Goal: Information Seeking & Learning: Learn about a topic

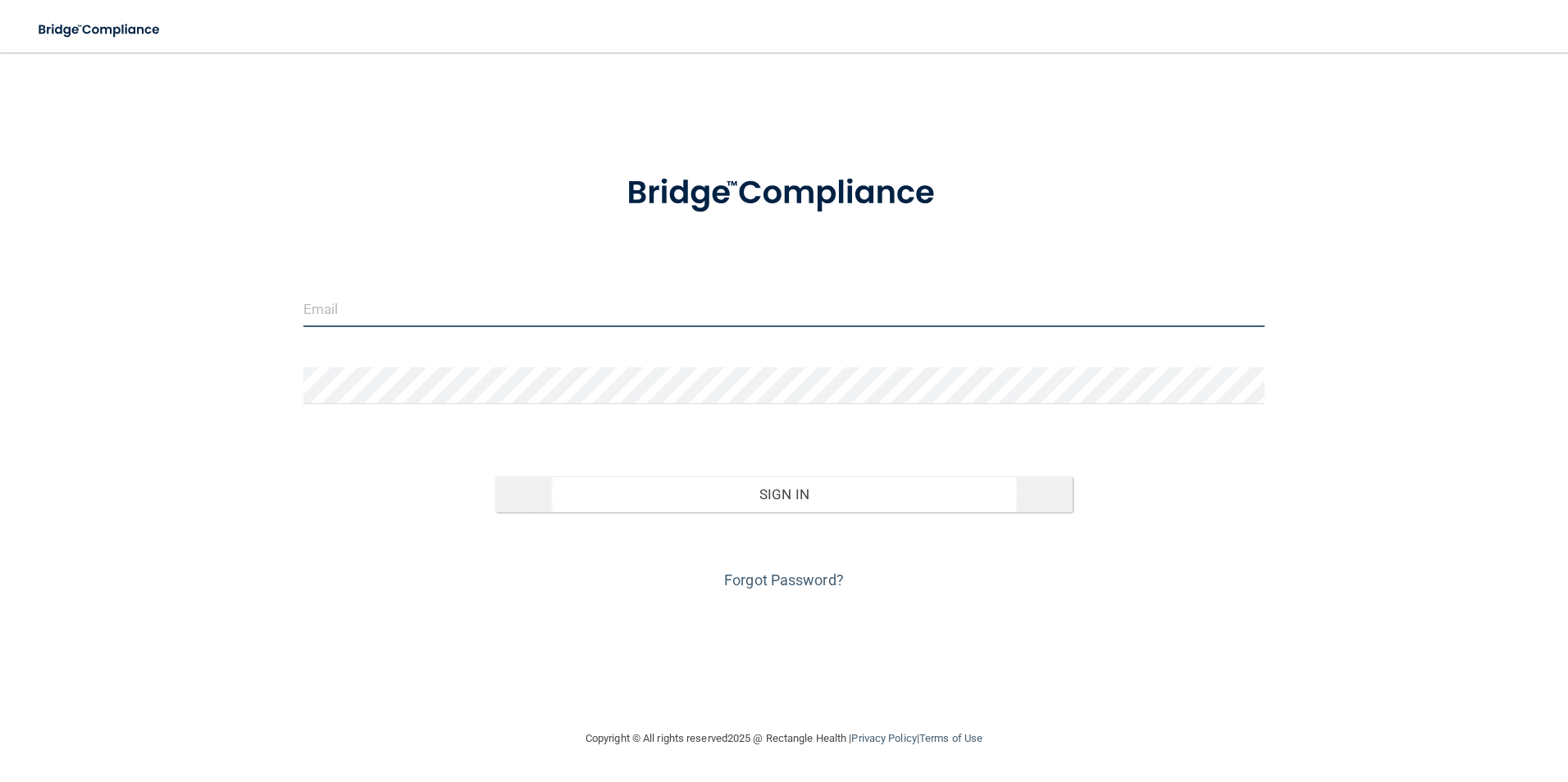
type input "[EMAIL_ADDRESS][DOMAIN_NAME]"
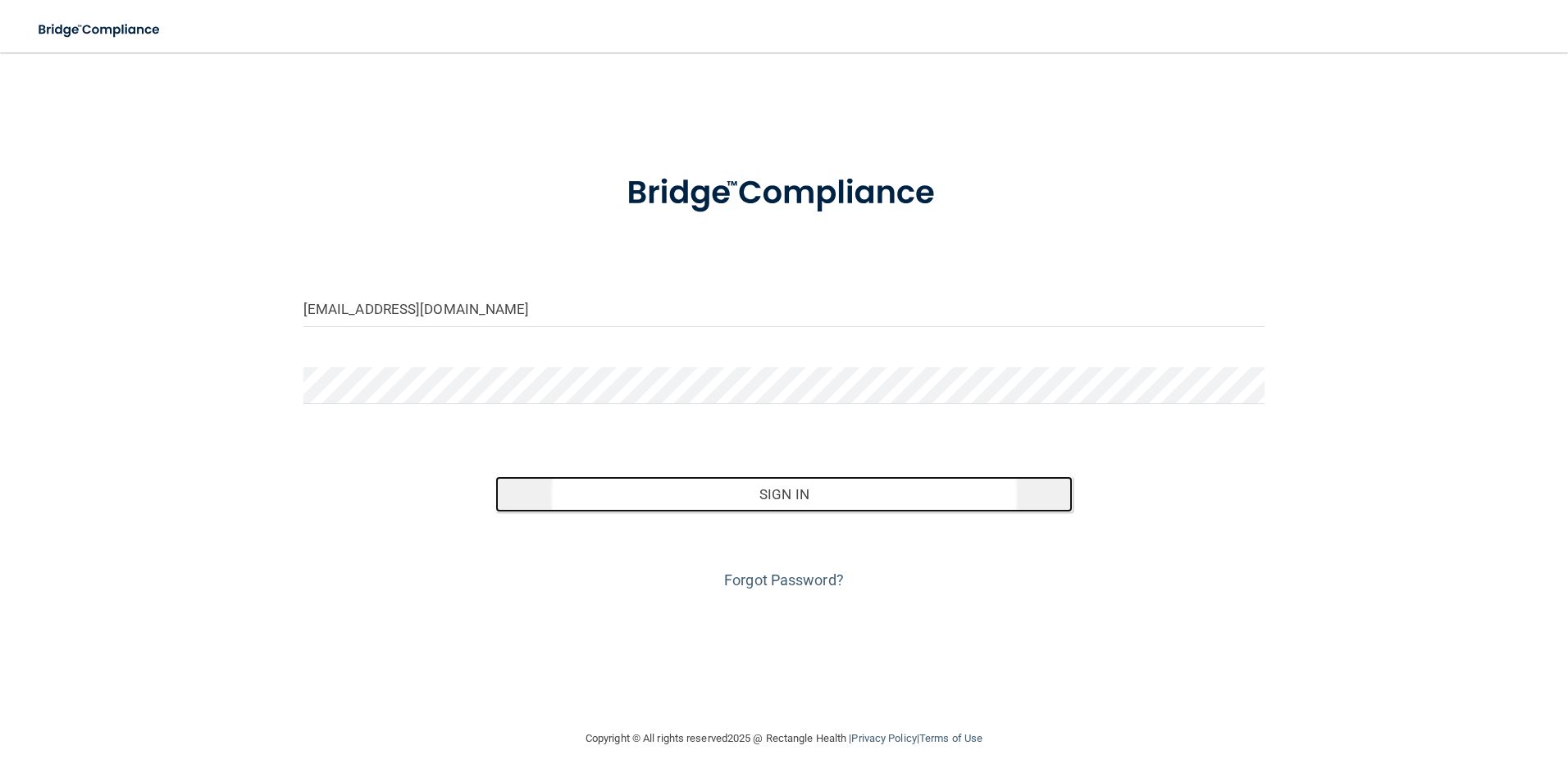
click at [794, 497] on button "Sign In" at bounding box center [784, 494] width 577 height 36
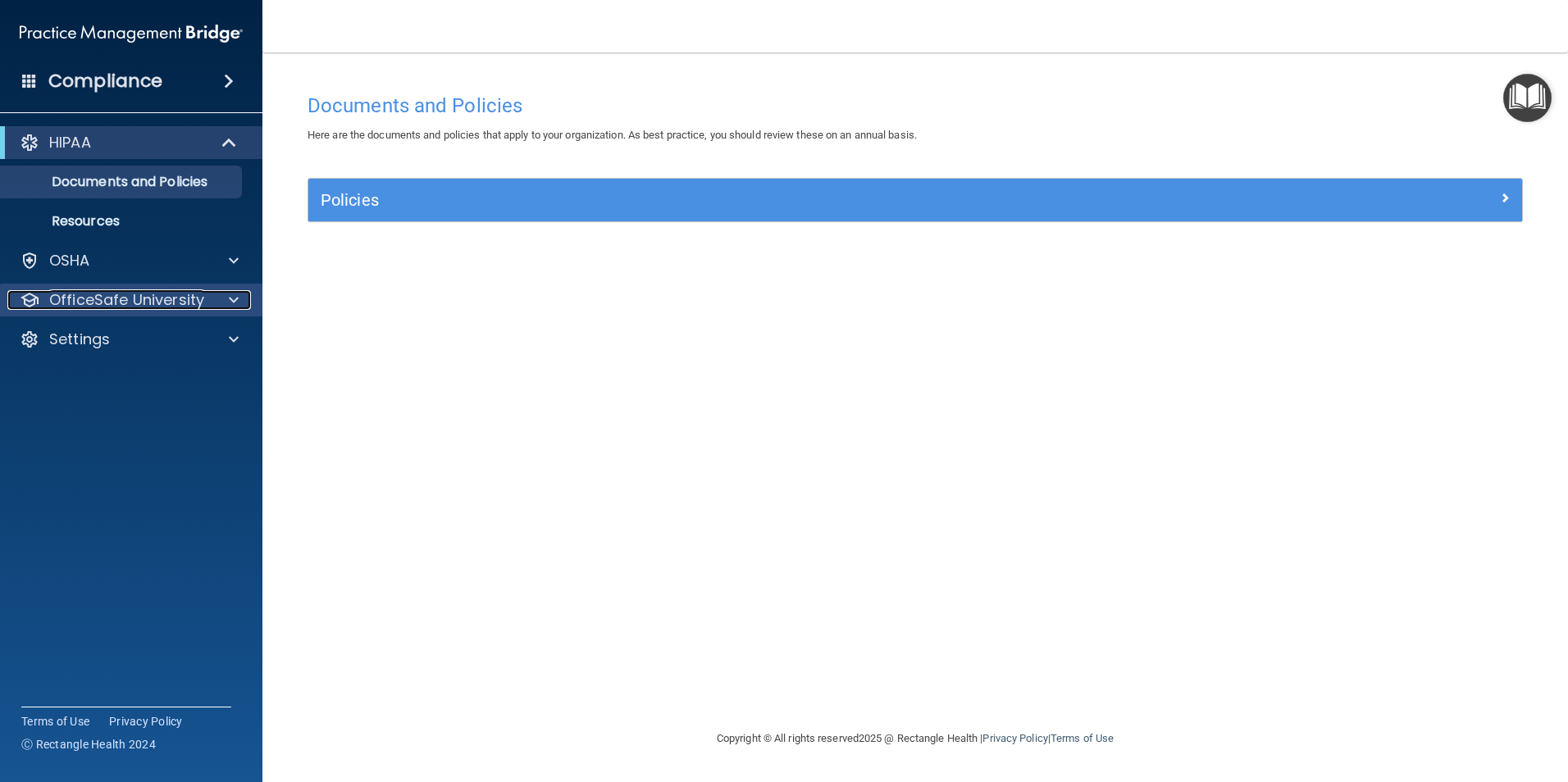
click at [173, 296] on p "OfficeSafe University" at bounding box center [127, 299] width 155 height 19
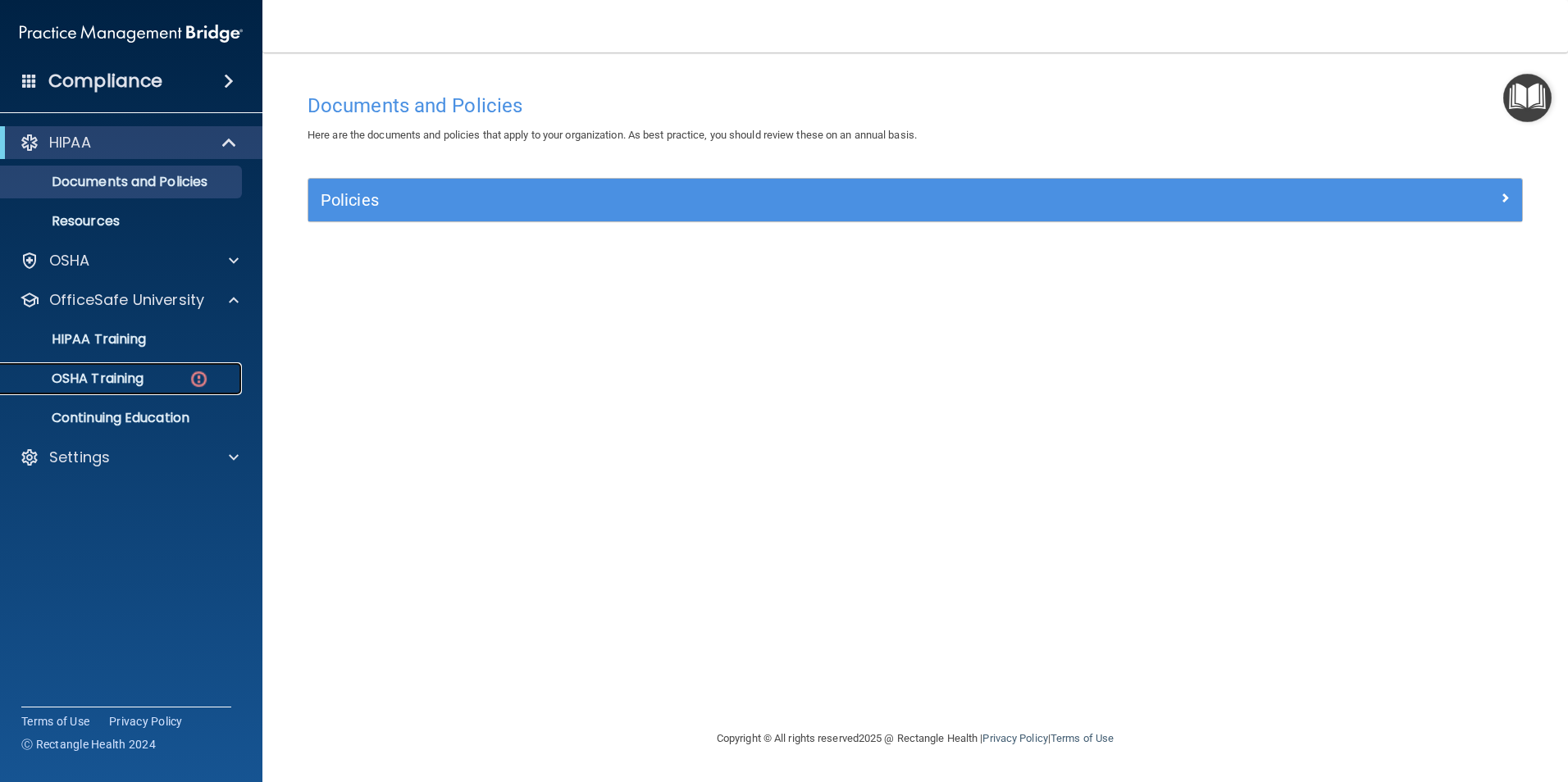
click at [168, 376] on div "OSHA Training" at bounding box center [123, 379] width 224 height 17
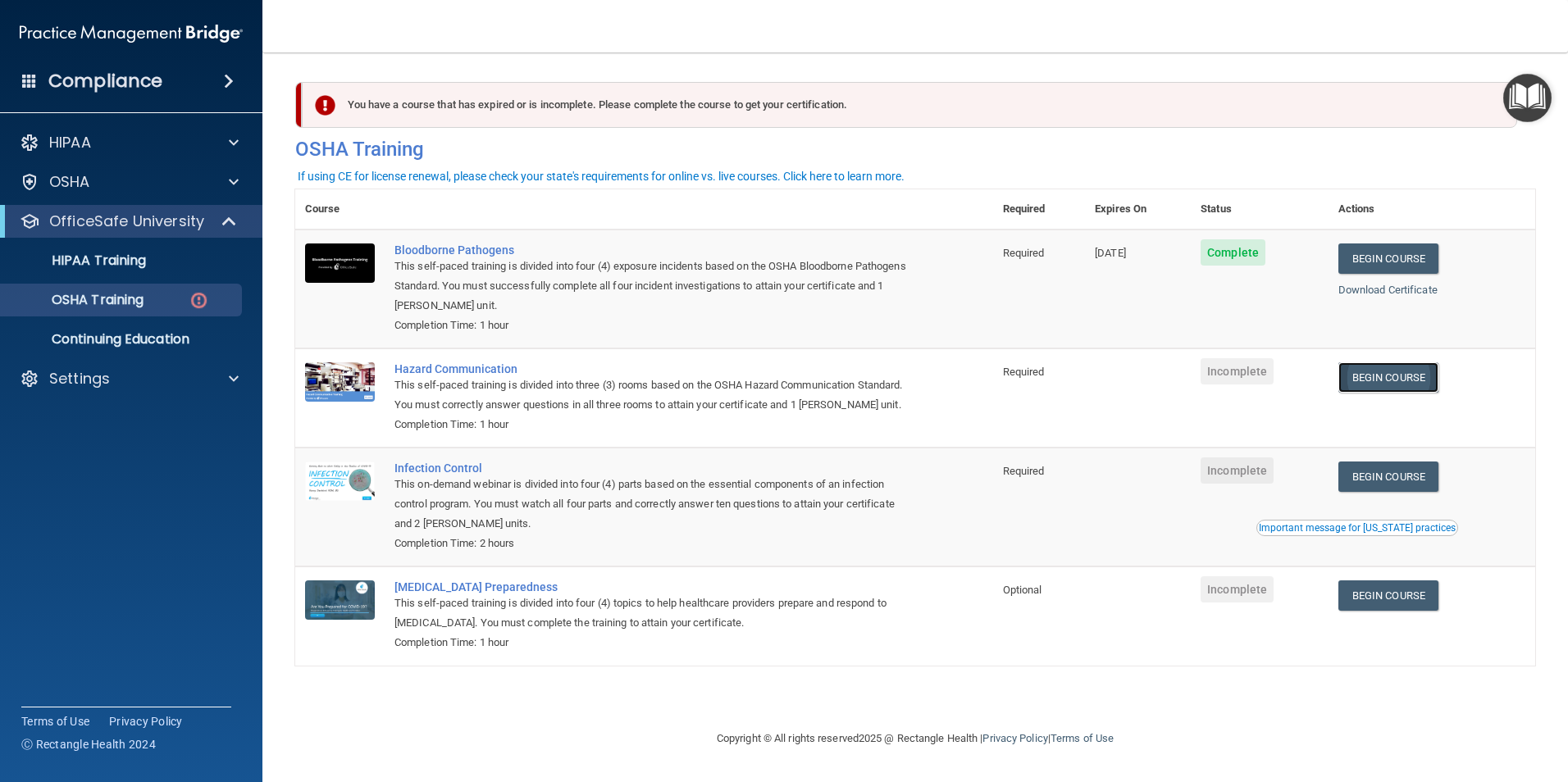
click at [1417, 382] on link "Begin Course" at bounding box center [1388, 377] width 100 height 30
click at [95, 218] on p "OfficeSafe University" at bounding box center [127, 220] width 155 height 19
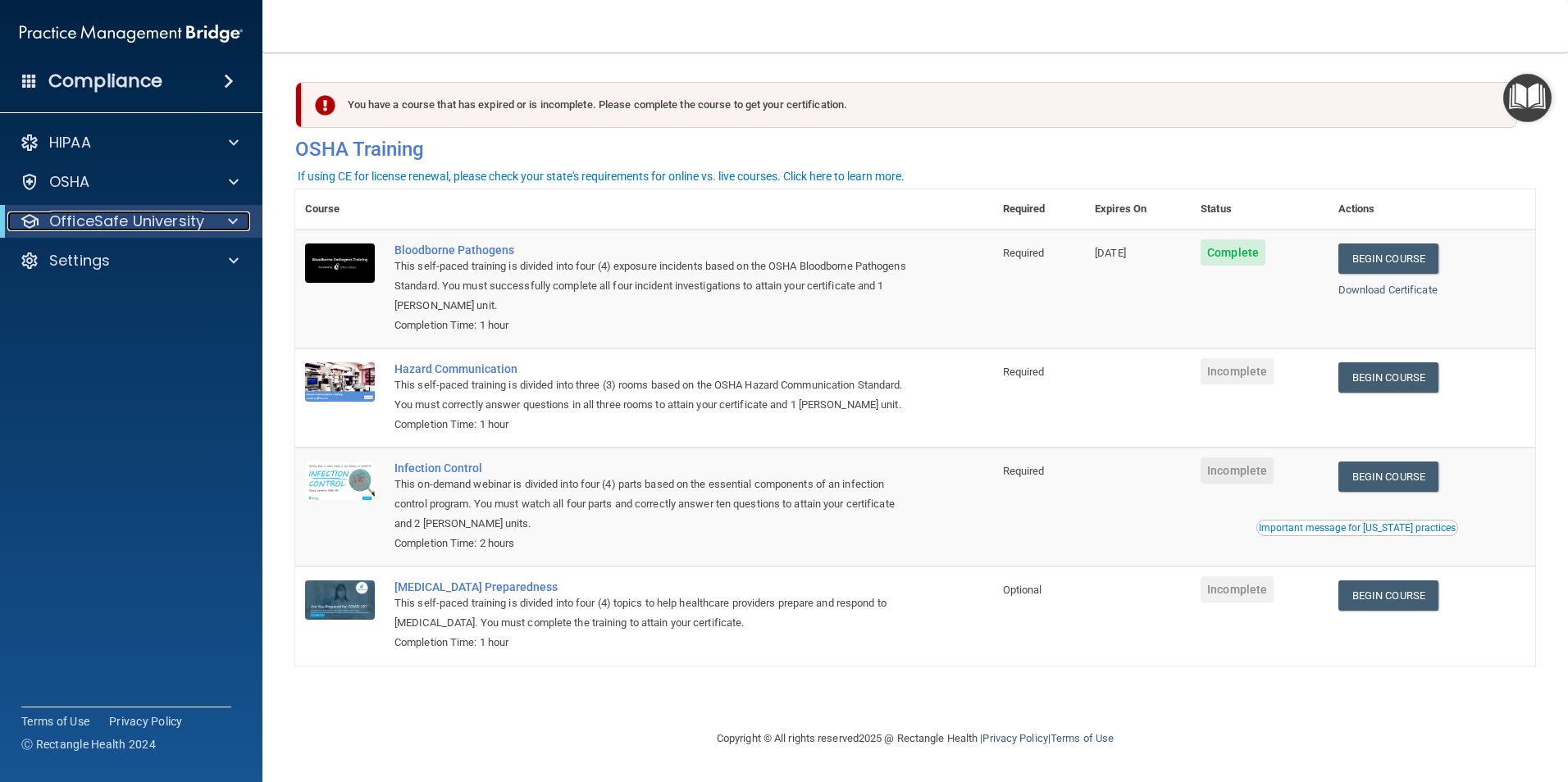
click at [101, 220] on p "OfficeSafe University" at bounding box center [127, 220] width 155 height 19
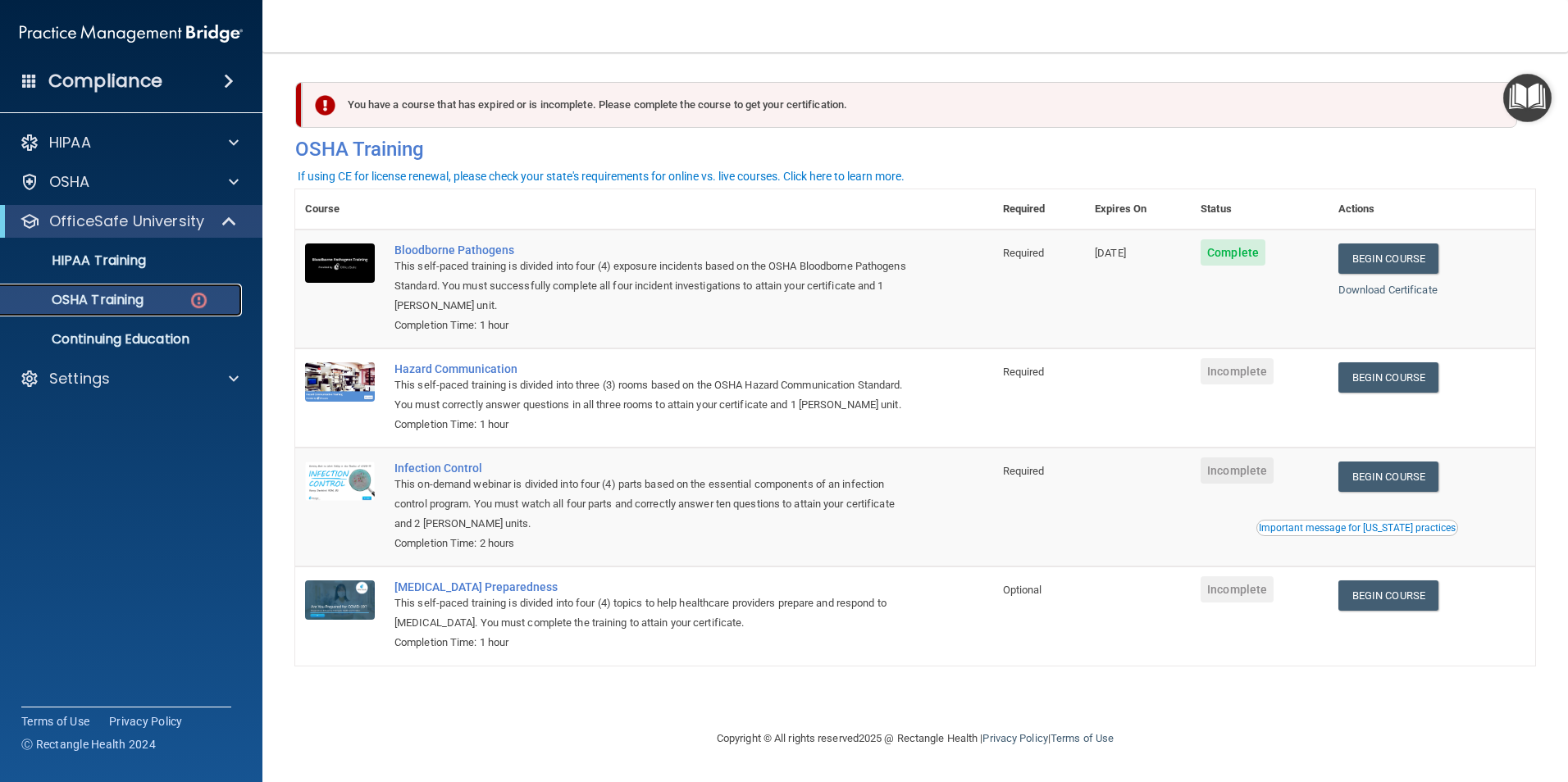
click at [134, 299] on p "OSHA Training" at bounding box center [77, 300] width 133 height 17
click at [1410, 610] on link "Begin Course" at bounding box center [1388, 595] width 100 height 30
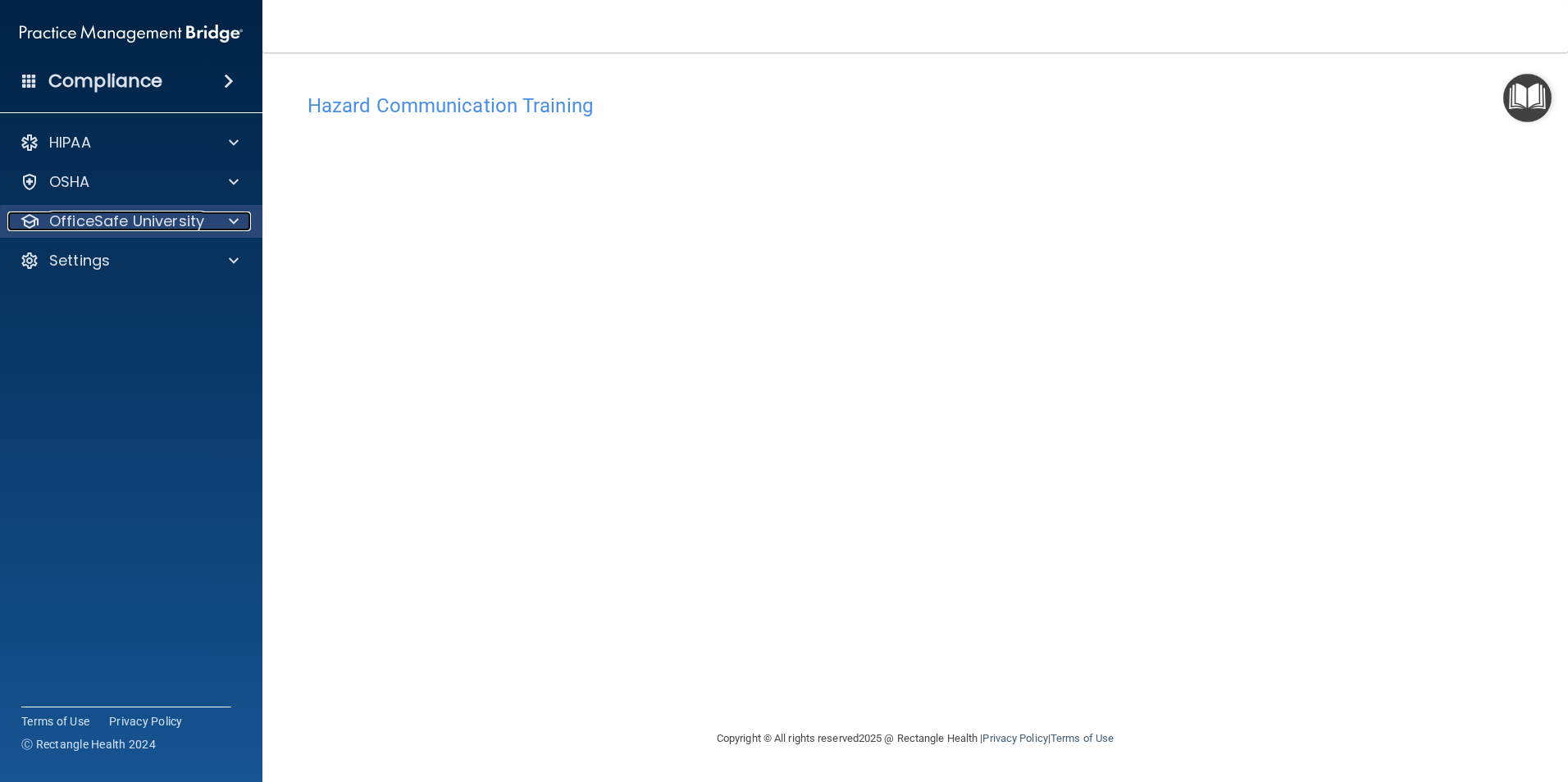
click at [178, 228] on p "OfficeSafe University" at bounding box center [127, 220] width 155 height 19
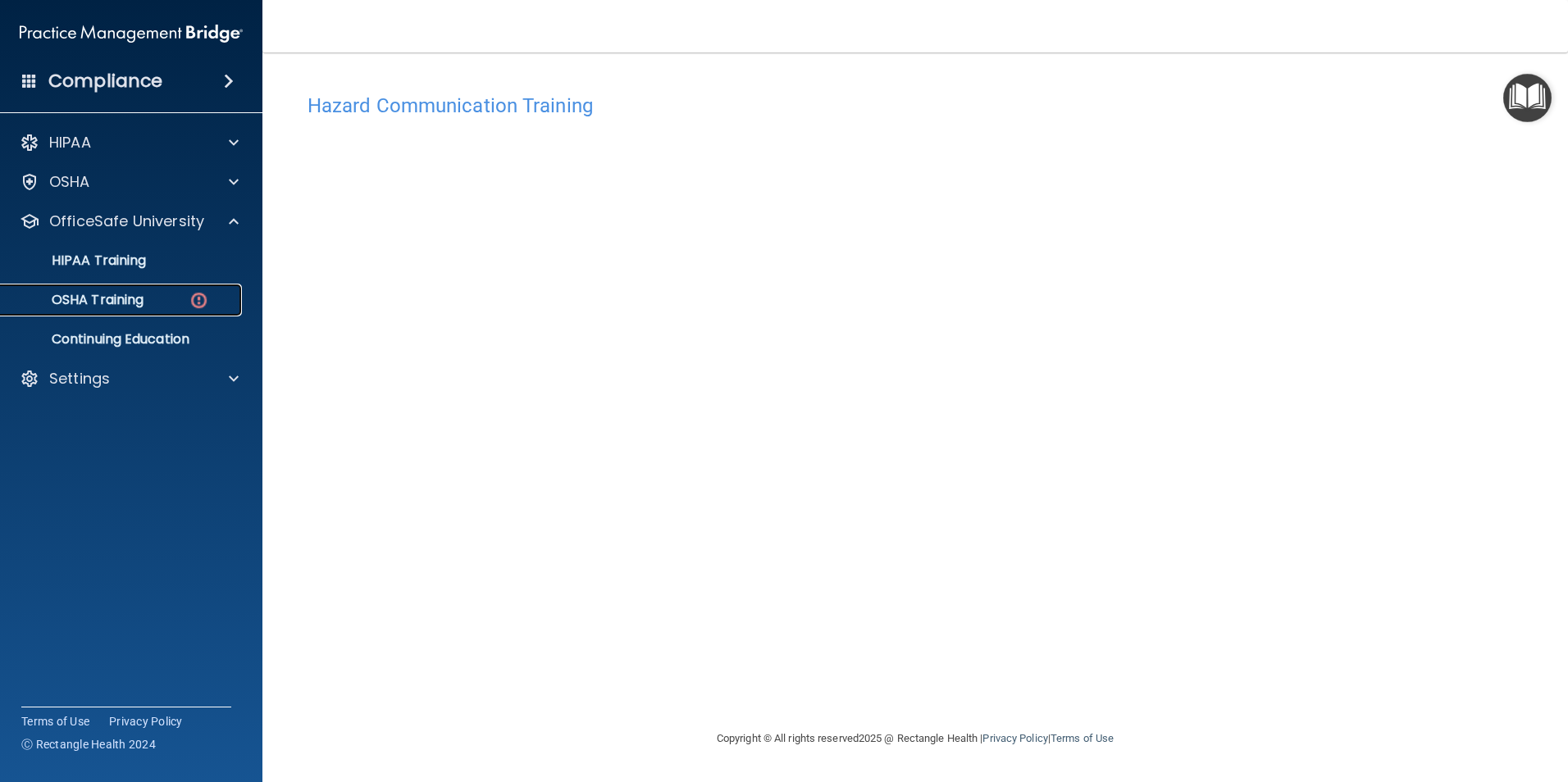
click at [154, 293] on div "OSHA Training" at bounding box center [123, 300] width 224 height 17
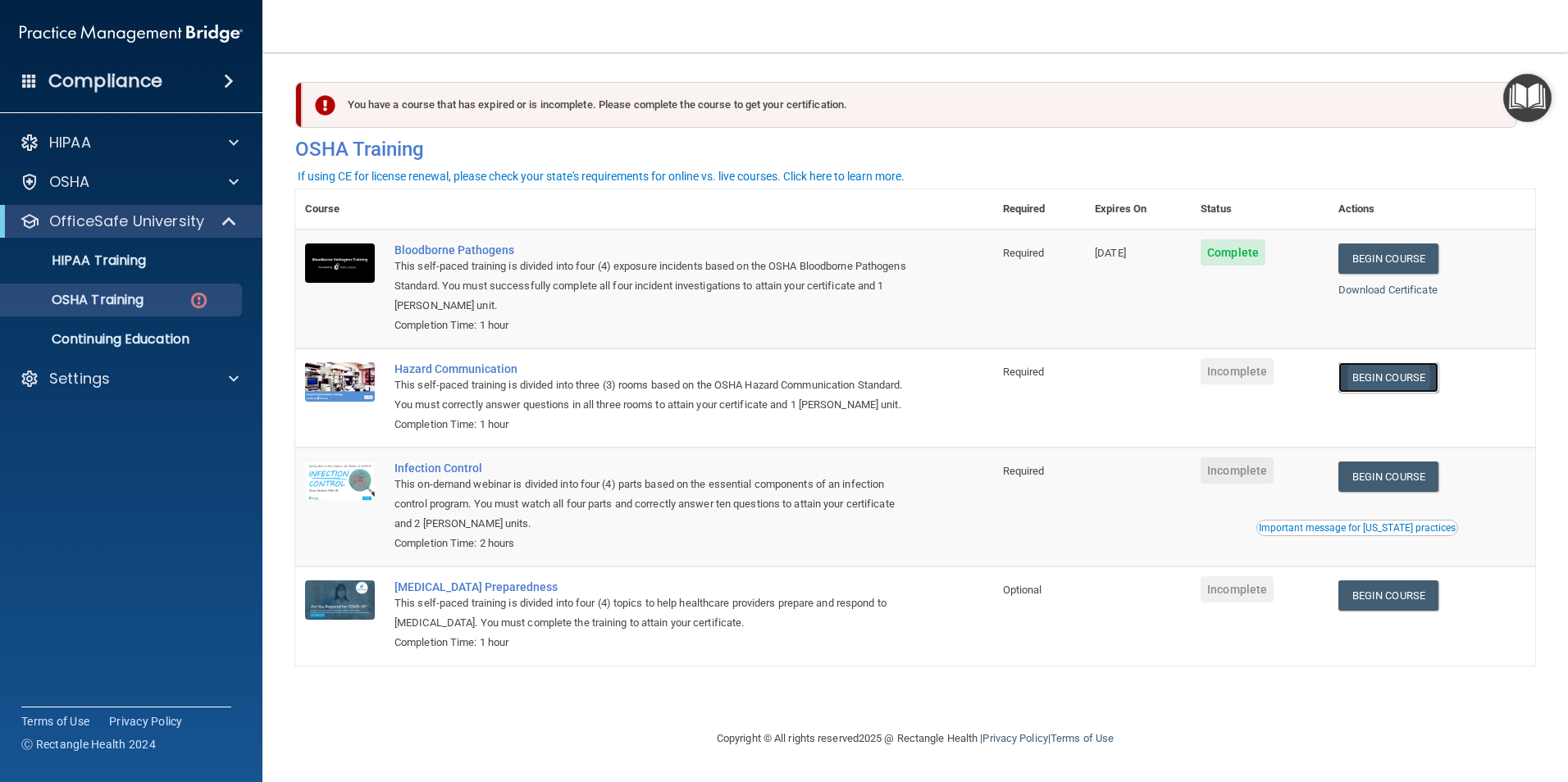
click at [1394, 383] on link "Begin Course" at bounding box center [1388, 377] width 100 height 30
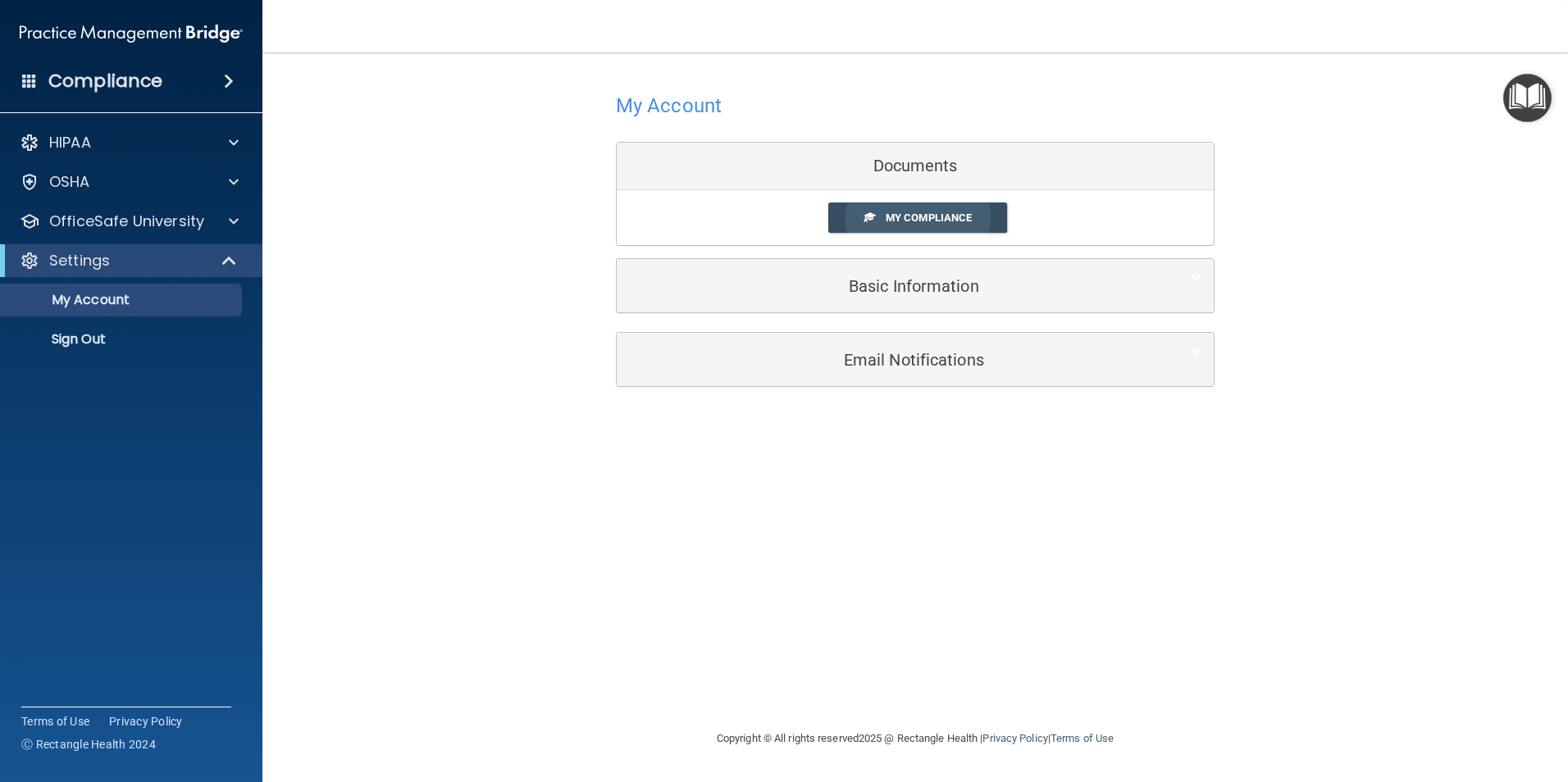
click at [931, 218] on span "My Compliance" at bounding box center [929, 217] width 86 height 12
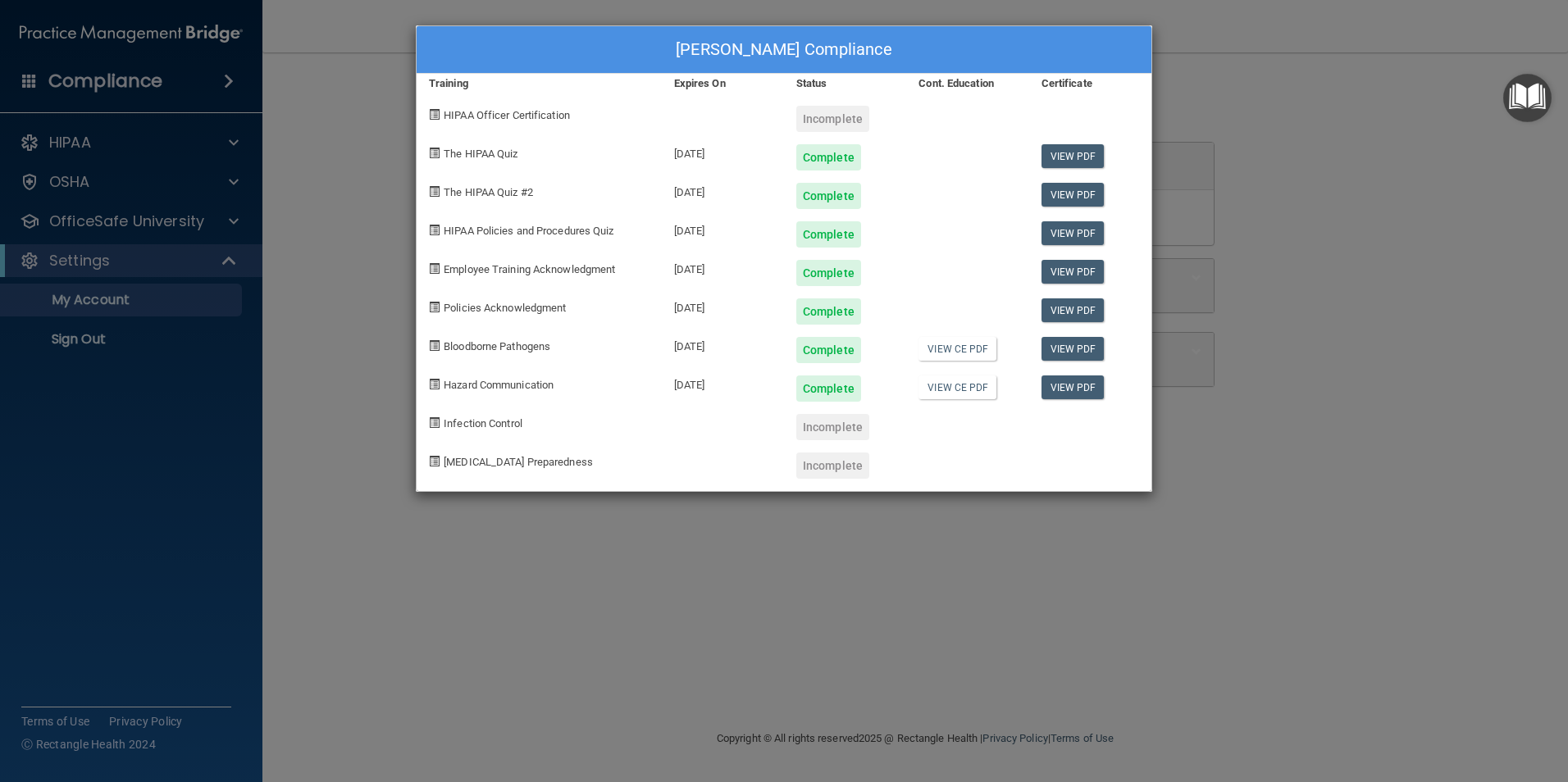
click at [342, 273] on div "William Shipley's Compliance Training Expires On Status Cont. Education Certifi…" at bounding box center [784, 391] width 1568 height 782
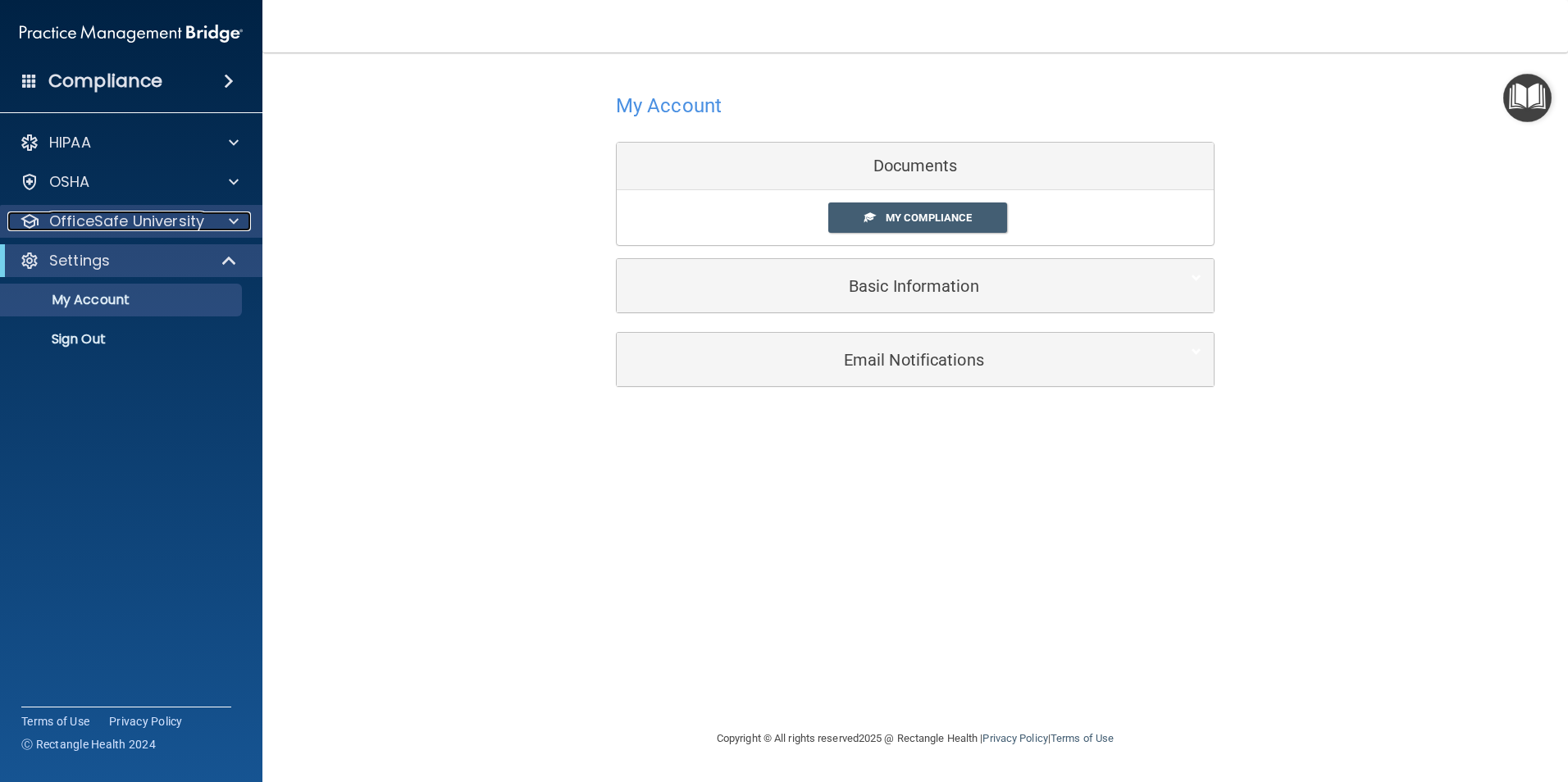
click at [134, 227] on p "OfficeSafe University" at bounding box center [127, 220] width 155 height 19
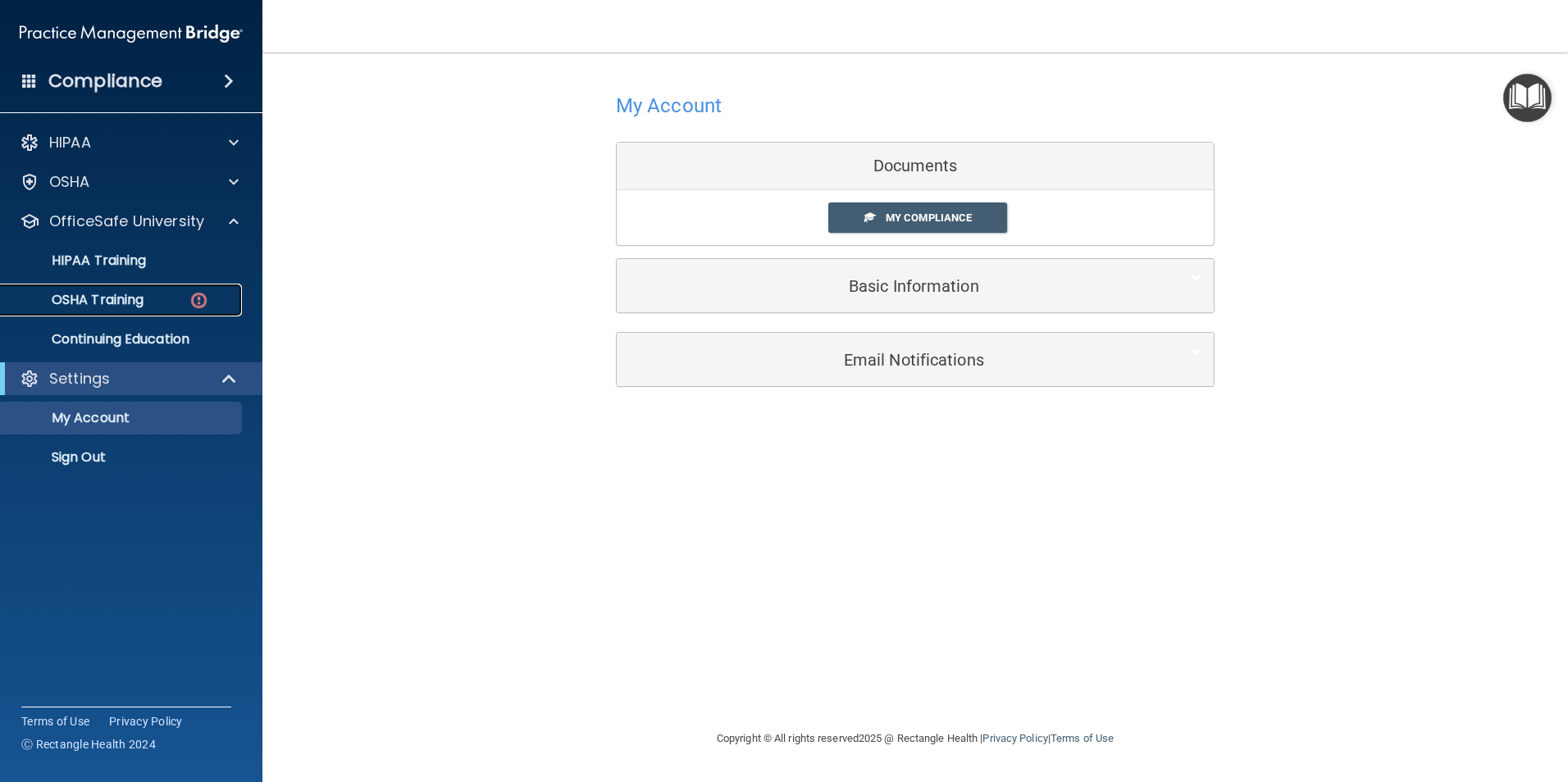
click at [163, 304] on div "OSHA Training" at bounding box center [123, 300] width 224 height 17
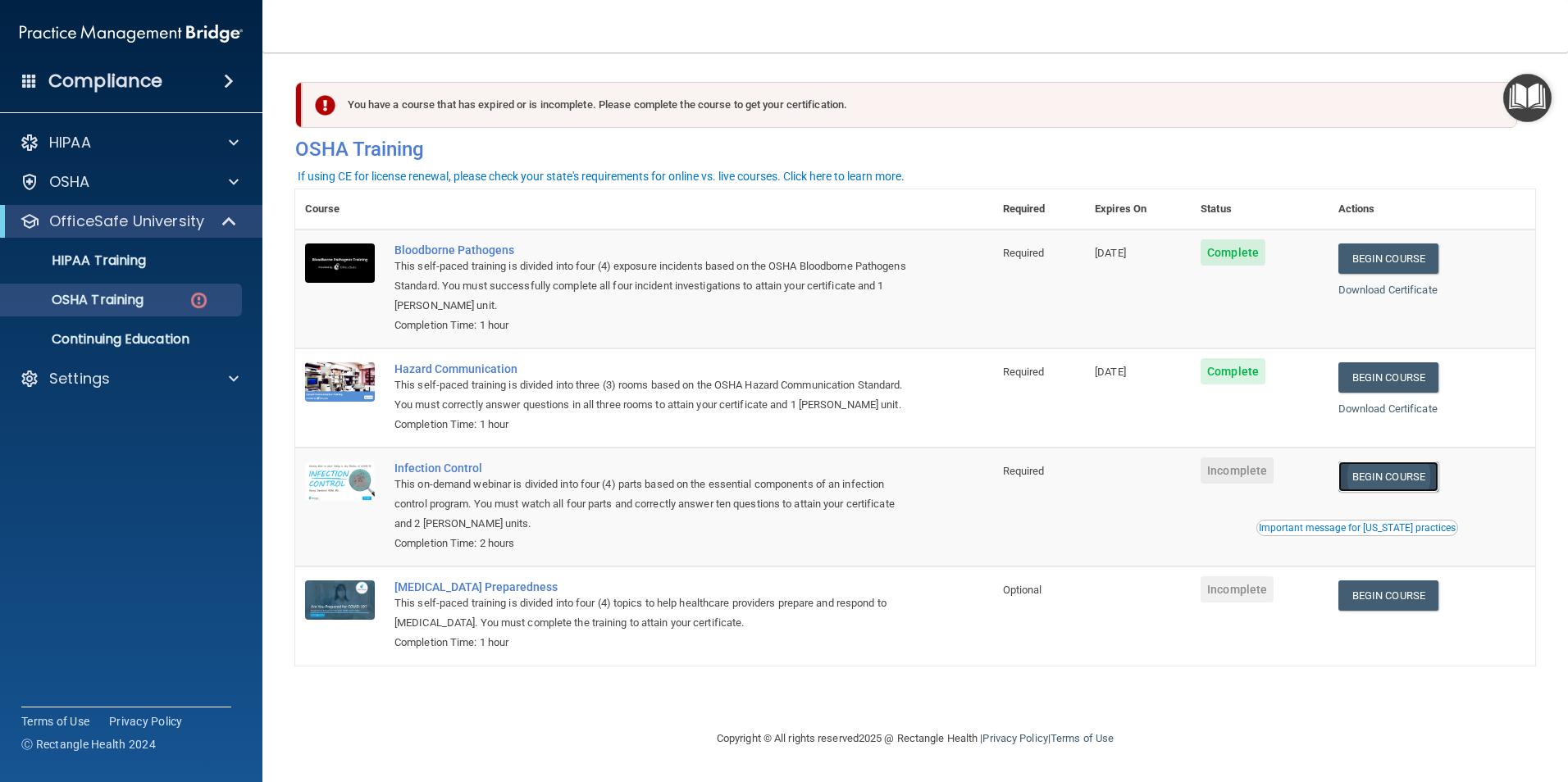
click at [1379, 492] on link "Begin Course" at bounding box center [1388, 476] width 100 height 30
click at [162, 302] on div "OSHA Training" at bounding box center [123, 300] width 224 height 17
click at [105, 302] on p "OSHA Training" at bounding box center [77, 300] width 133 height 17
click at [107, 303] on p "OSHA Training" at bounding box center [77, 300] width 133 height 17
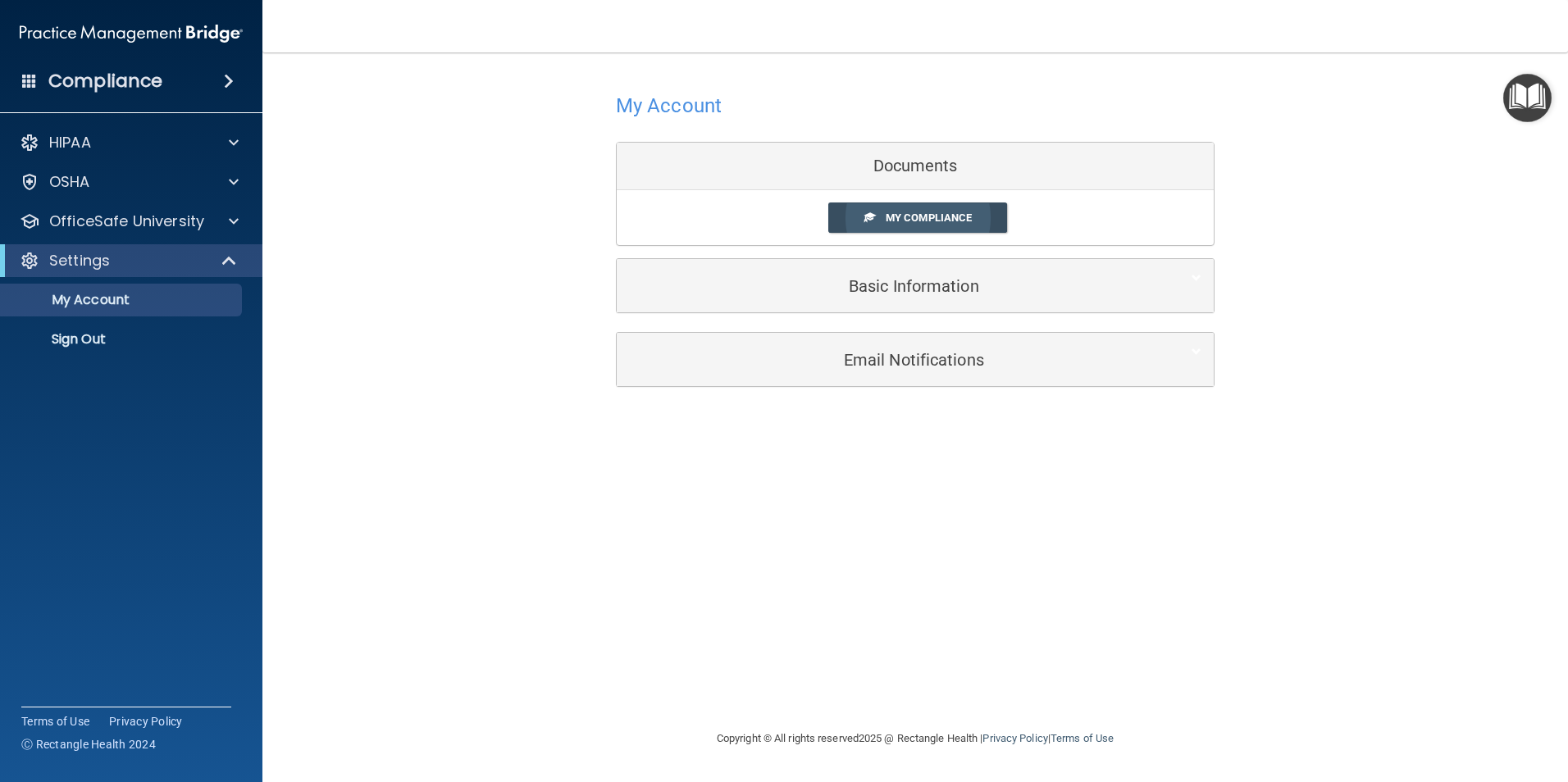
click at [965, 219] on span "My Compliance" at bounding box center [929, 217] width 86 height 12
